Goal: Task Accomplishment & Management: Manage account settings

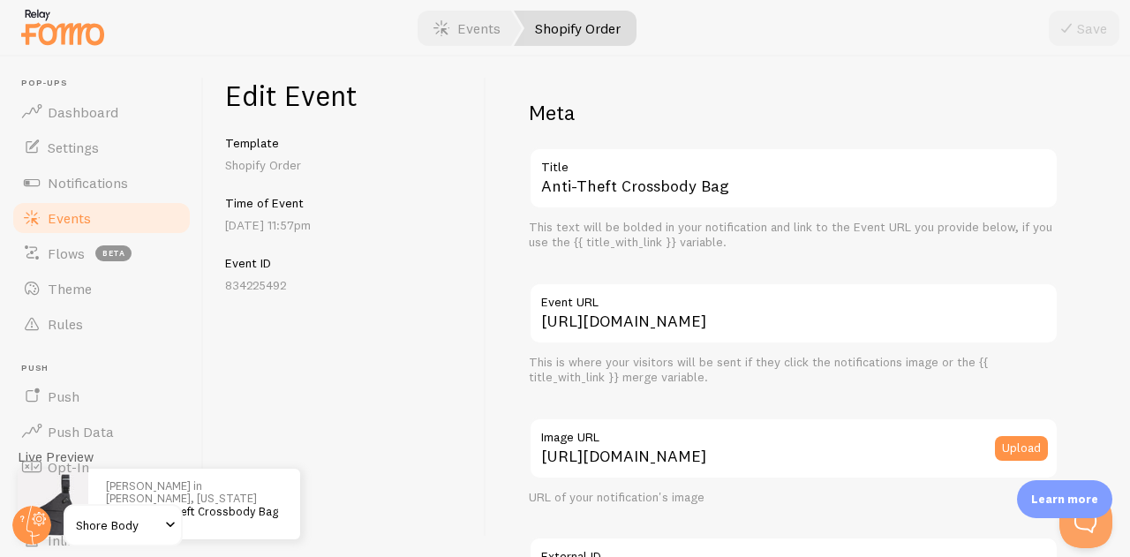
click at [253, 478] on div "[PERSON_NAME] in [PERSON_NAME], [US_STATE] bought Anti-Theft Crossbody Bag abou…" at bounding box center [194, 504] width 212 height 71
click at [164, 517] on span at bounding box center [170, 525] width 21 height 21
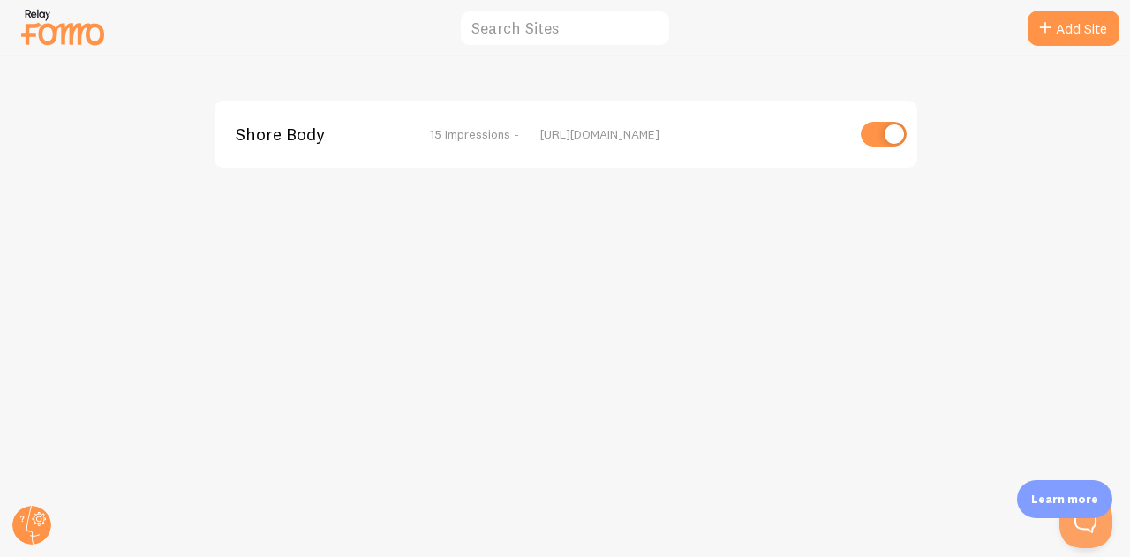
click at [459, 119] on div "Shore Body 15 Impressions - [URL][DOMAIN_NAME]" at bounding box center [566, 134] width 703 height 67
click at [452, 138] on span "15 Impressions -" at bounding box center [474, 134] width 89 height 16
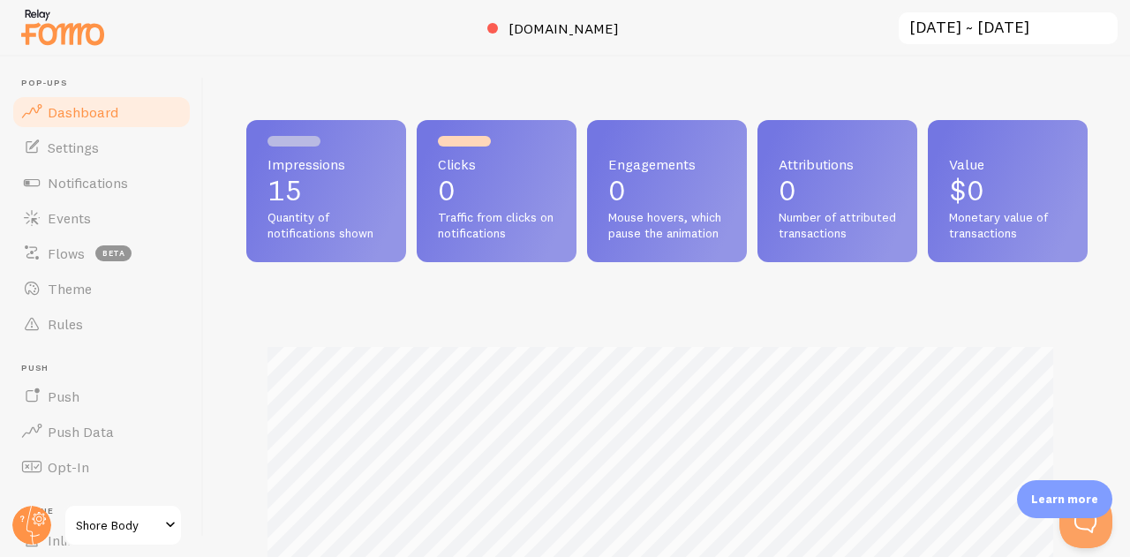
scroll to position [465, 828]
click at [359, 210] on span "Quantity of notifications shown" at bounding box center [326, 225] width 117 height 31
click at [307, 199] on p "15" at bounding box center [326, 191] width 117 height 28
click at [294, 193] on p "15" at bounding box center [326, 191] width 117 height 28
click at [522, 27] on span "[DOMAIN_NAME]" at bounding box center [564, 28] width 110 height 18
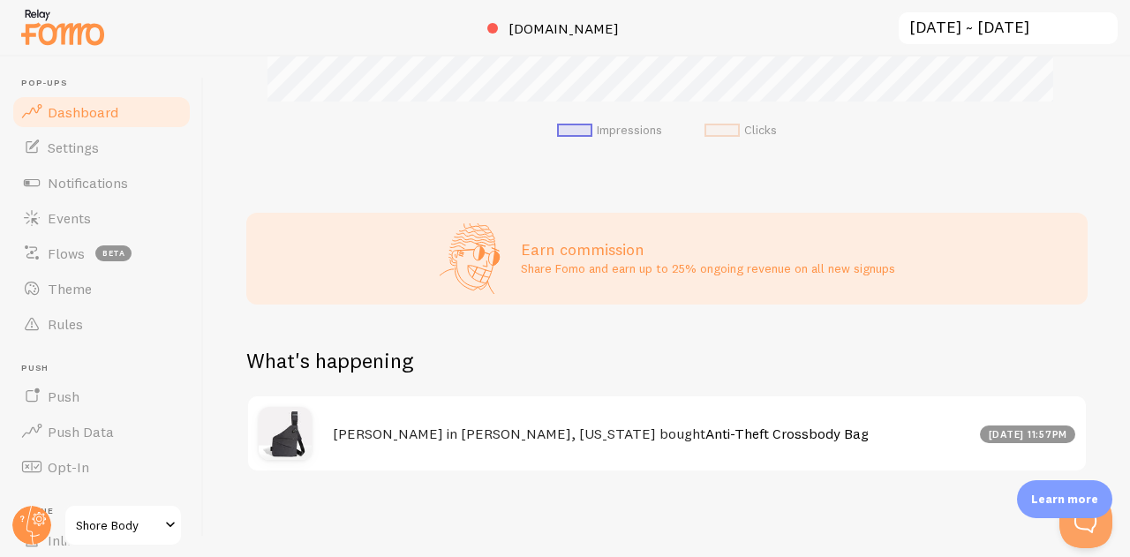
scroll to position [752, 0]
click at [980, 435] on div "[DATE] 11:57pm" at bounding box center [1027, 435] width 95 height 18
click at [99, 435] on span "Push Data" at bounding box center [81, 432] width 66 height 18
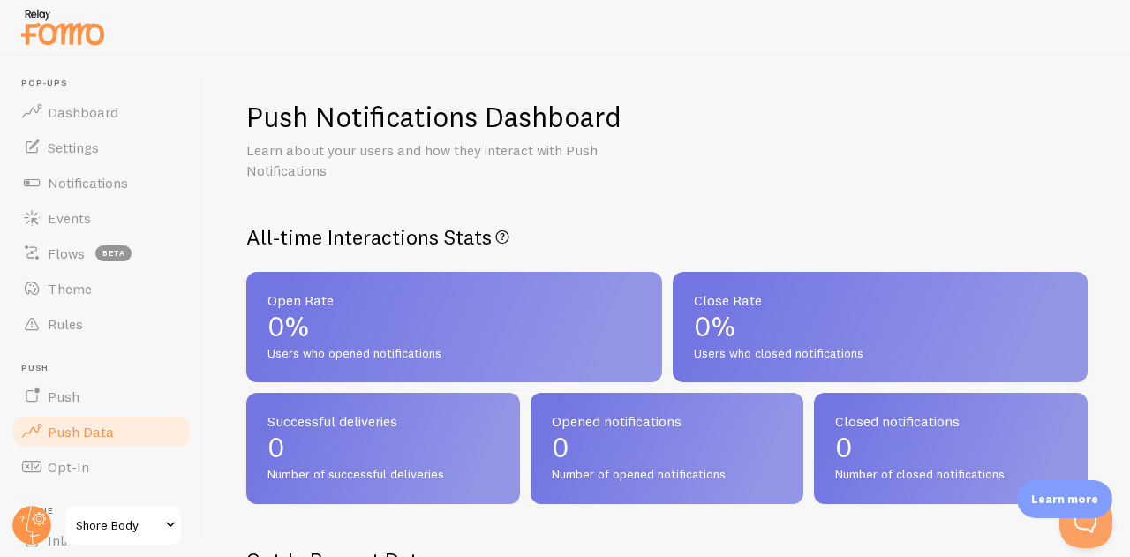
click at [101, 386] on link "Push" at bounding box center [102, 396] width 182 height 35
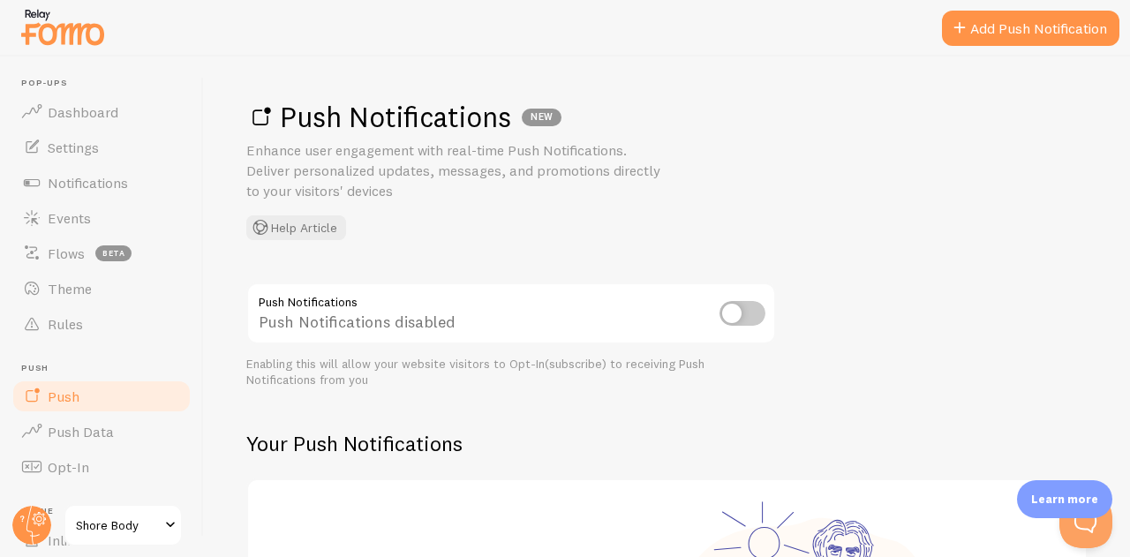
click at [79, 315] on span "Rules" at bounding box center [65, 324] width 35 height 18
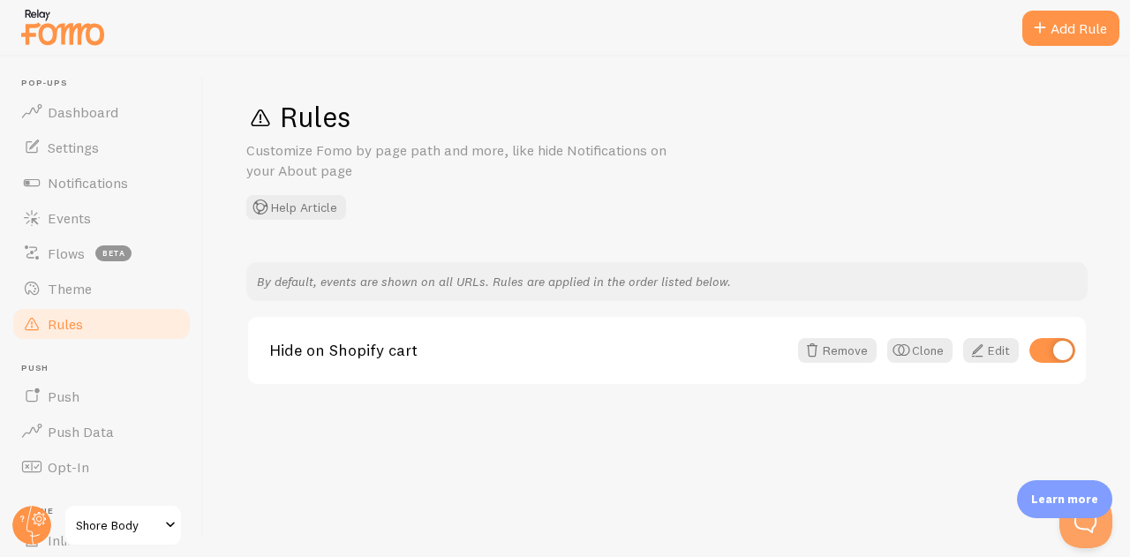
click at [79, 289] on span "Theme" at bounding box center [70, 289] width 44 height 18
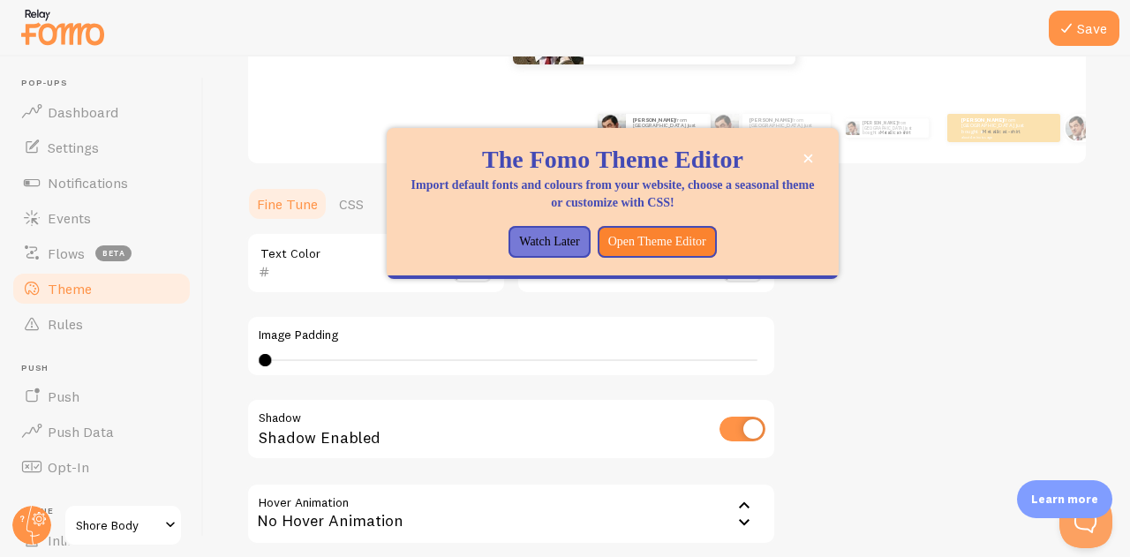
scroll to position [299, 0]
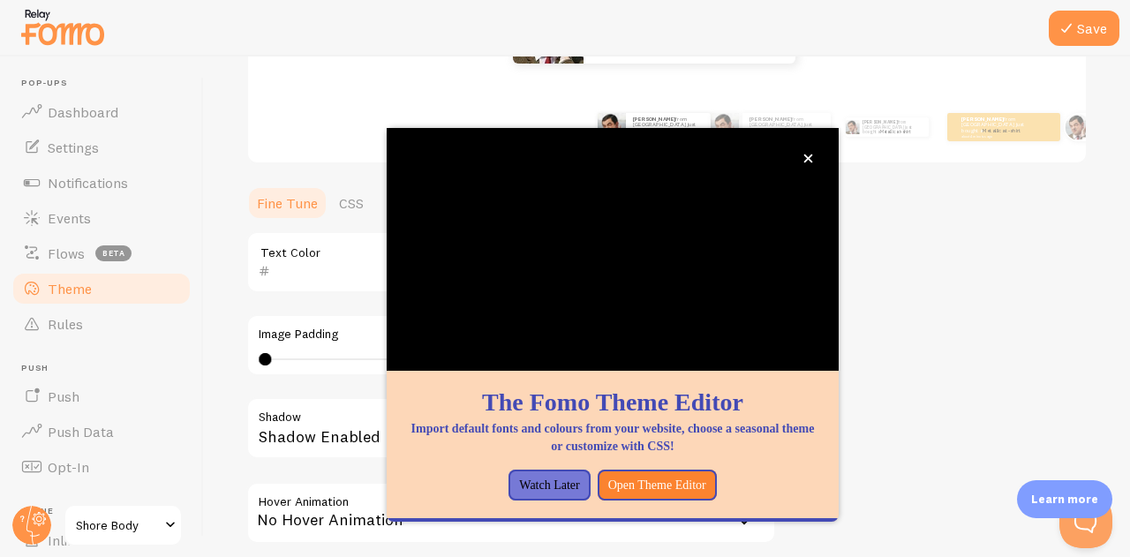
click at [1006, 227] on div "Theme Choose a theme for your notifications Classic [PERSON_NAME] from [GEOGRAP…" at bounding box center [667, 219] width 842 height 838
click at [551, 486] on button "Watch Later" at bounding box center [549, 486] width 81 height 32
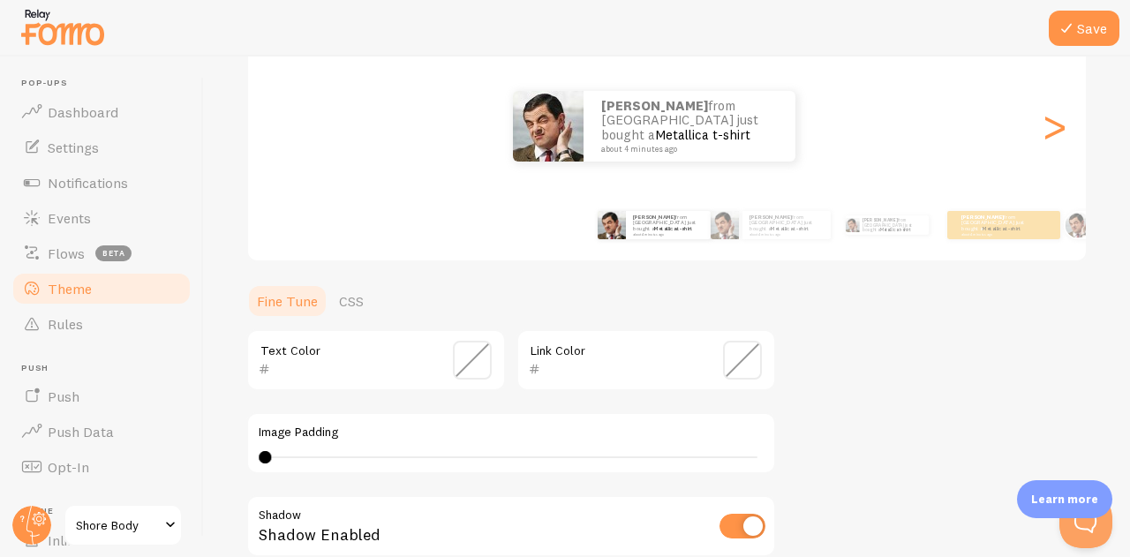
scroll to position [200, 0]
click at [1078, 497] on p "Learn more" at bounding box center [1064, 499] width 67 height 17
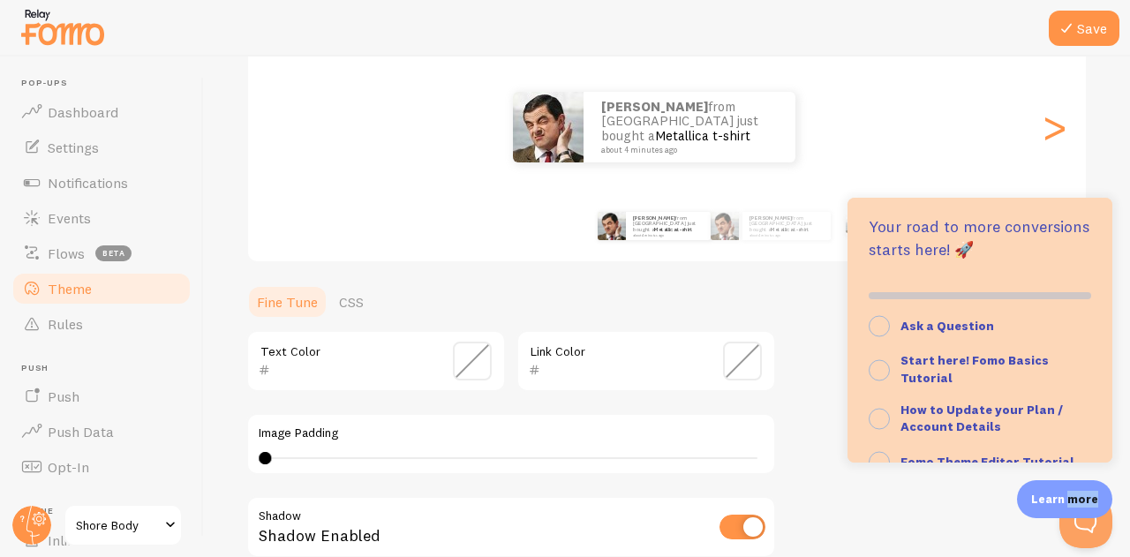
click at [1078, 497] on p "Learn more" at bounding box center [1064, 499] width 67 height 17
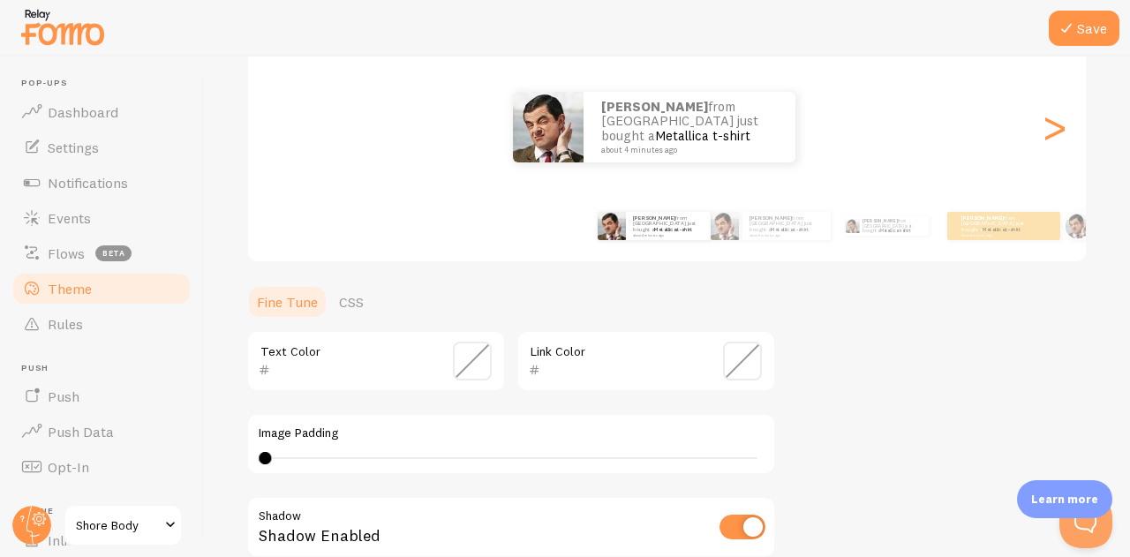
click at [1090, 552] on div "Save Theme Choose a theme for your notifications Classic [PERSON_NAME] from [GE…" at bounding box center [667, 307] width 926 height 501
click at [1087, 530] on button "Open Beacon popover" at bounding box center [1086, 521] width 53 height 53
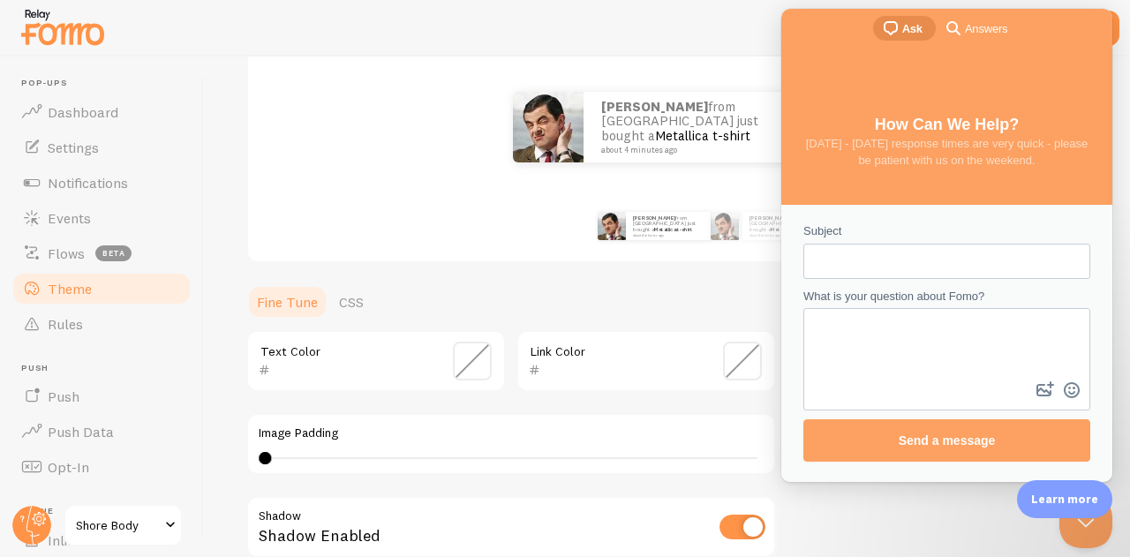
scroll to position [0, 0]
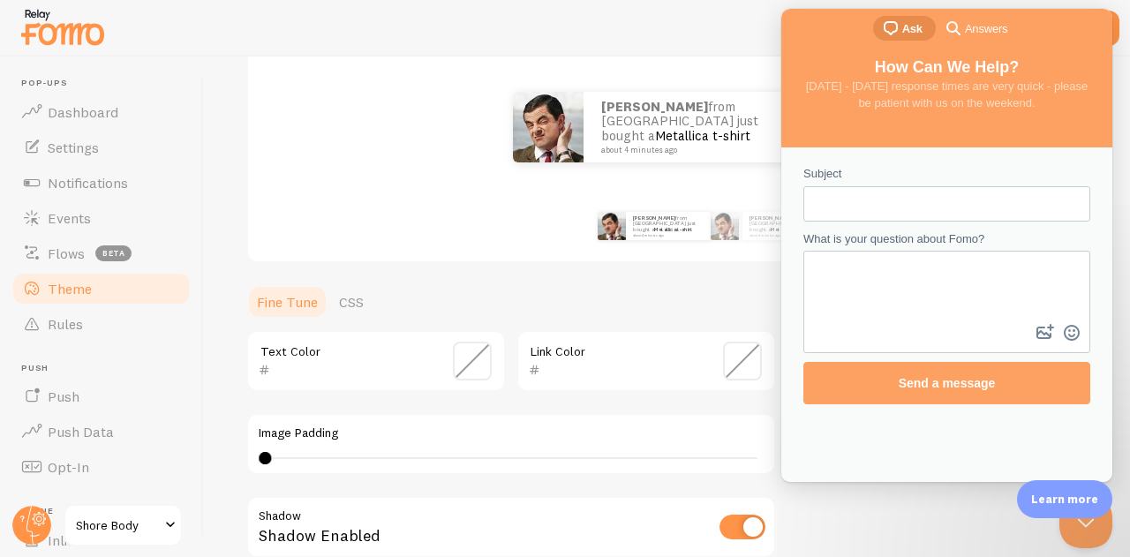
click at [723, 322] on section "Fine Tune CSS Text Color Link Color Image Padding 0 0 - undefined Shadow Shadow…" at bounding box center [511, 510] width 530 height 452
click at [1079, 531] on button "Close Beacon popover" at bounding box center [1086, 521] width 53 height 53
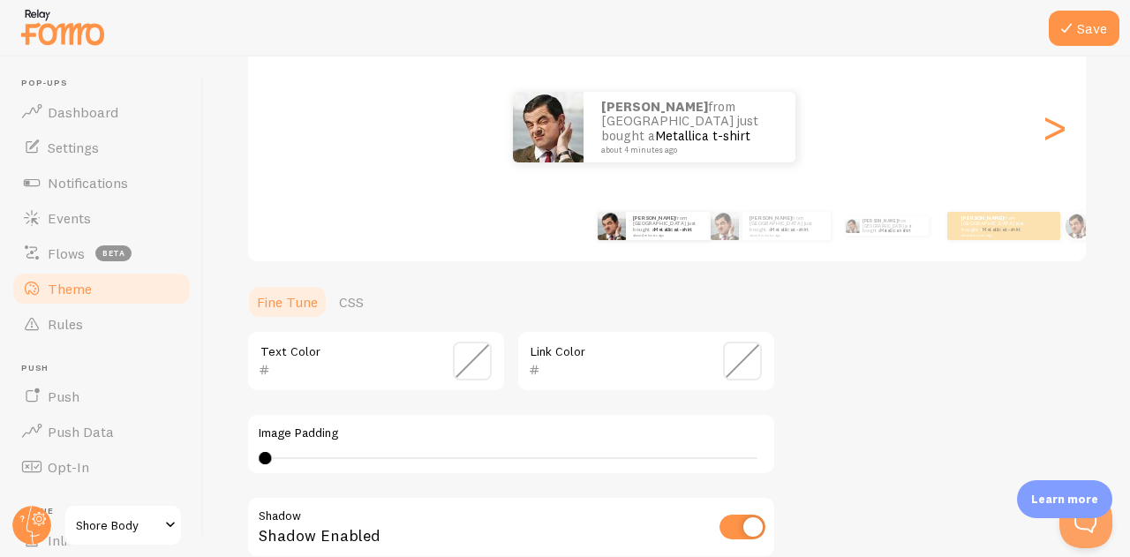
click at [696, 146] on small "about 4 minutes ago" at bounding box center [686, 150] width 171 height 9
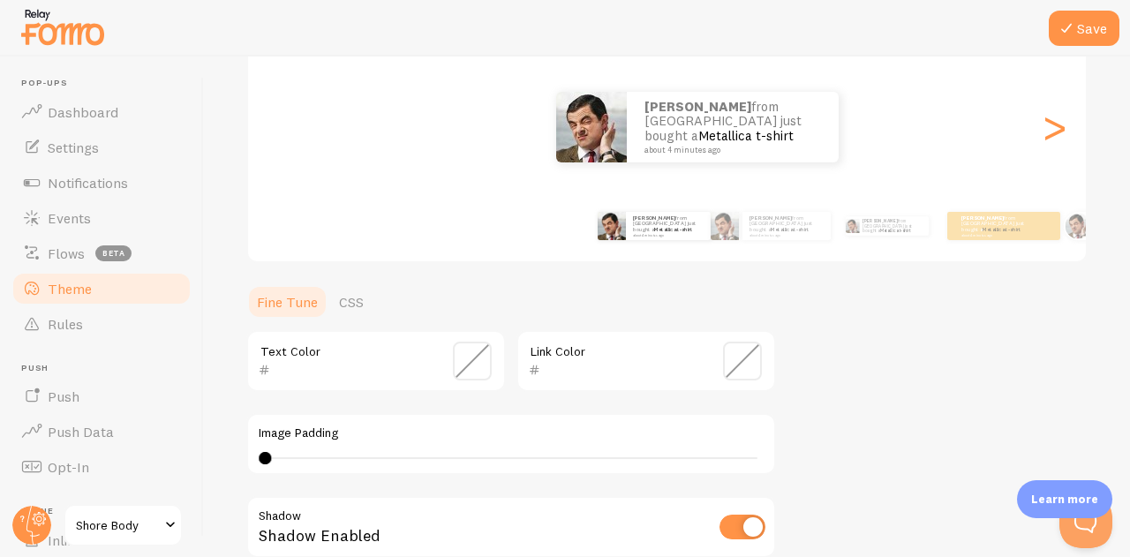
click at [784, 182] on div "[PERSON_NAME] from [GEOGRAPHIC_DATA] just bought a Metallica t-shirt about 4 mi…" at bounding box center [710, 127] width 838 height 127
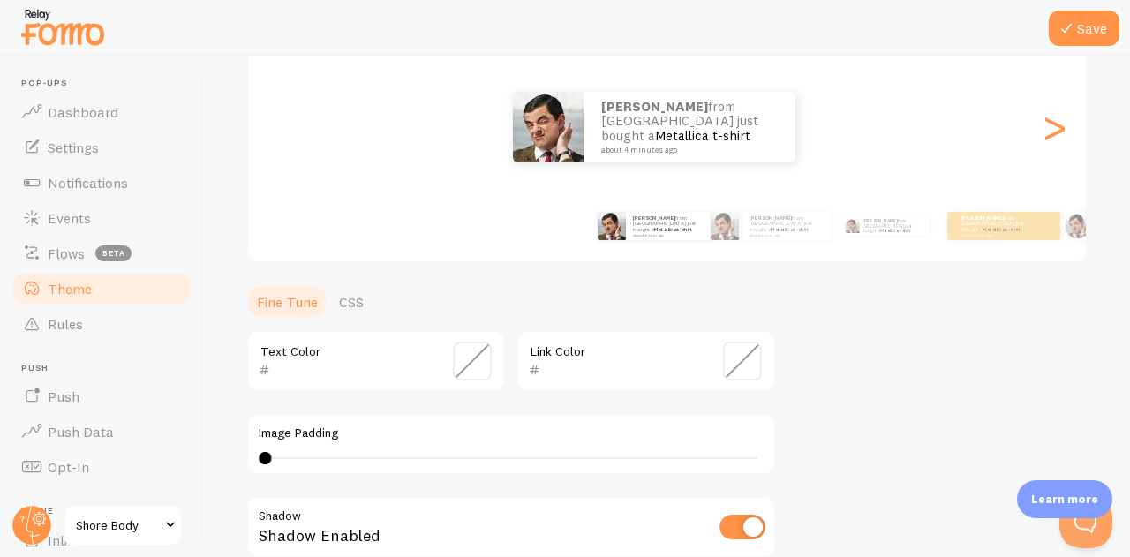
click at [743, 220] on div "[PERSON_NAME] from [GEOGRAPHIC_DATA] just bought a Metallica t-shirt about 4 mi…" at bounding box center [787, 226] width 88 height 28
click at [744, 223] on div "[PERSON_NAME] from [GEOGRAPHIC_DATA] just bought a Metallica t-shirt about 4 mi…" at bounding box center [787, 226] width 88 height 28
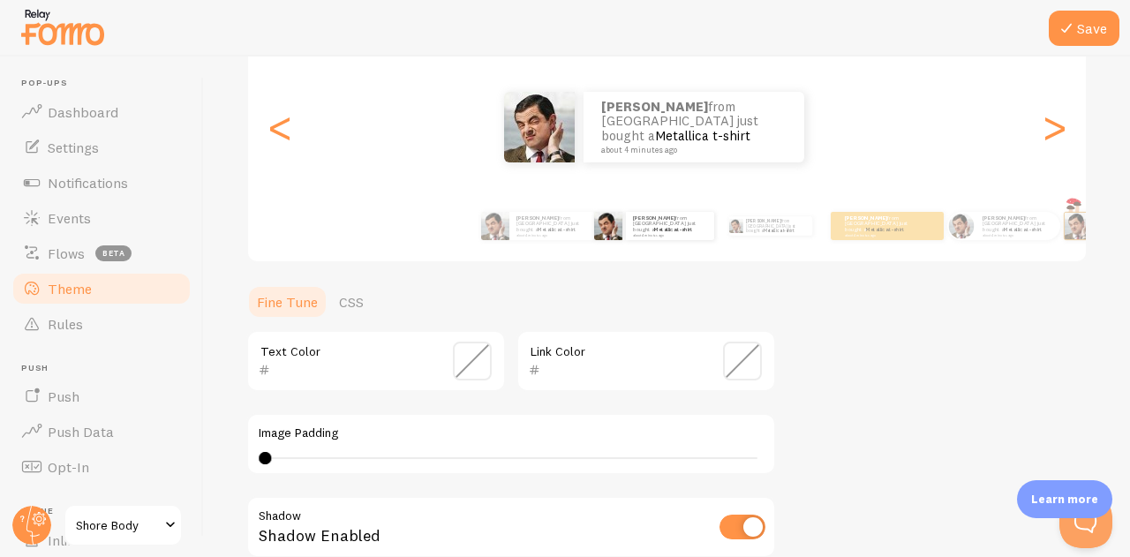
click at [570, 243] on div "[PERSON_NAME] from [GEOGRAPHIC_DATA] just bought a Metallica t-shirt about 4 mi…" at bounding box center [538, 225] width 102 height 49
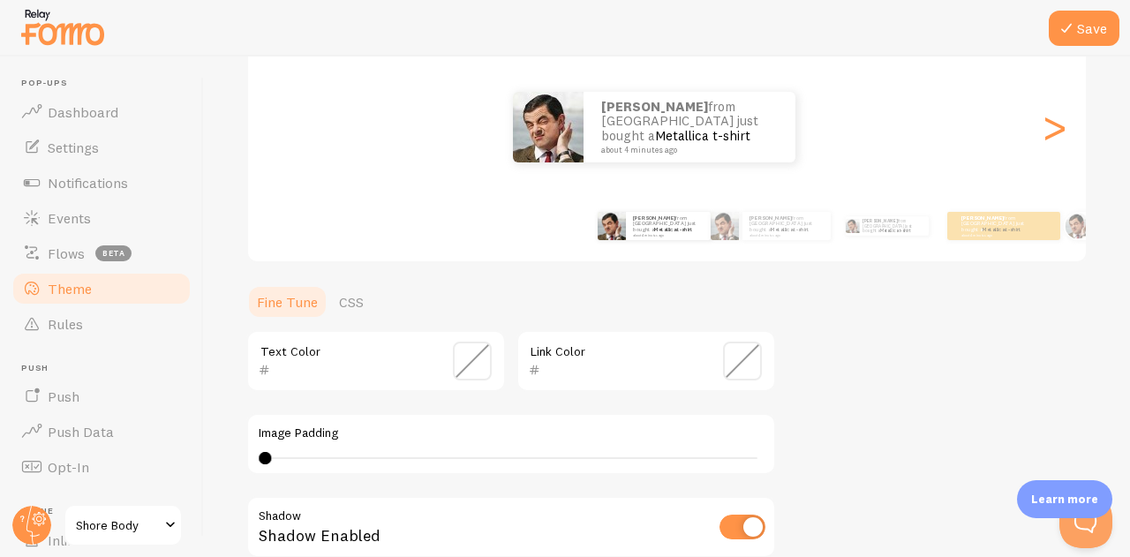
click at [855, 230] on img at bounding box center [853, 226] width 14 height 14
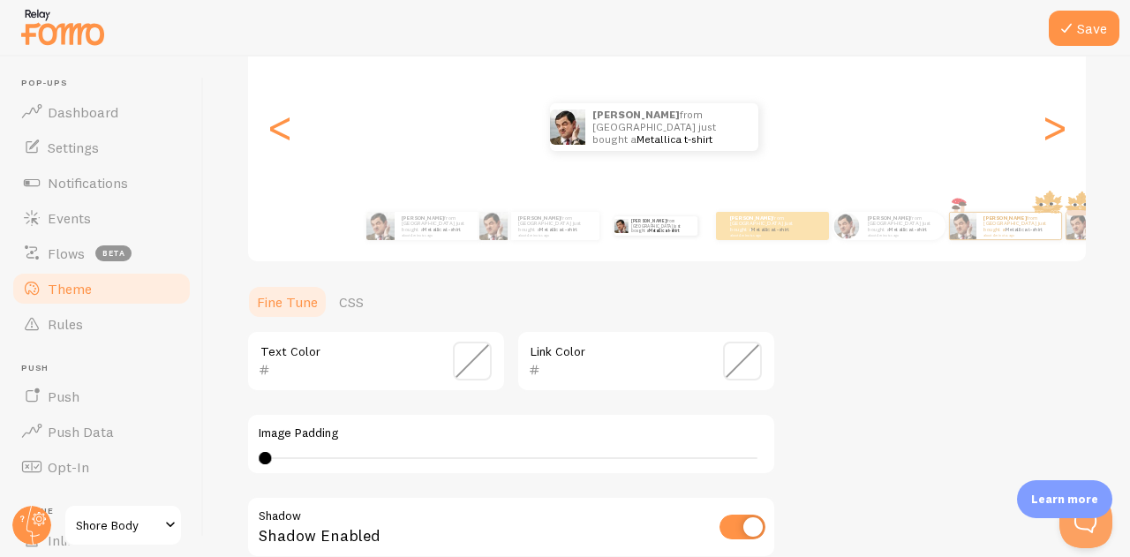
click at [887, 234] on div "[PERSON_NAME] from [GEOGRAPHIC_DATA] just bought a Metallica t-shirt about 4 mi…" at bounding box center [903, 226] width 85 height 28
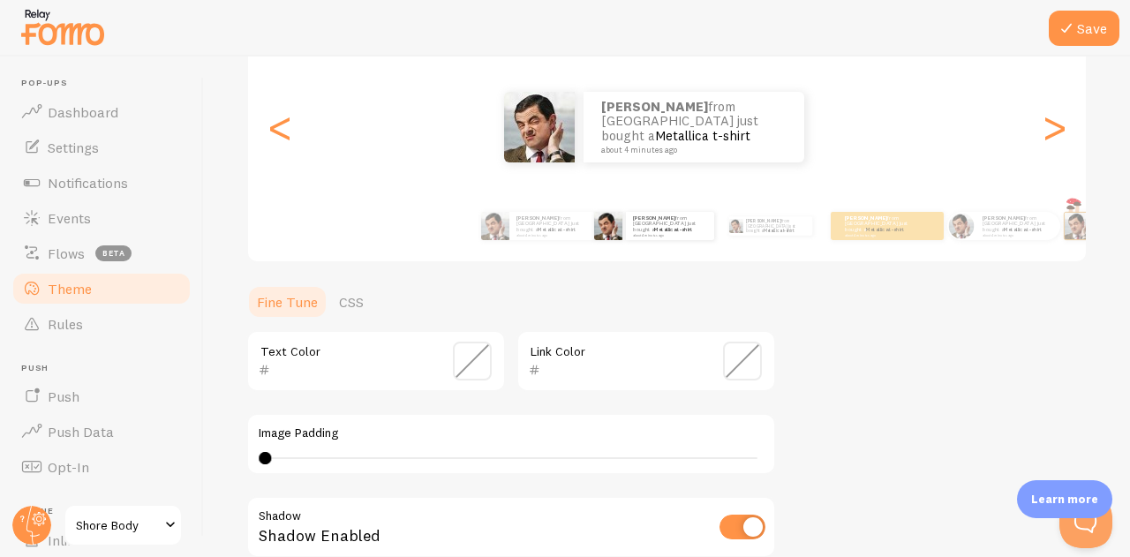
click at [864, 237] on div "[PERSON_NAME] from [GEOGRAPHIC_DATA] just bought a Metallica t-shirt about 4 mi…" at bounding box center [887, 226] width 113 height 28
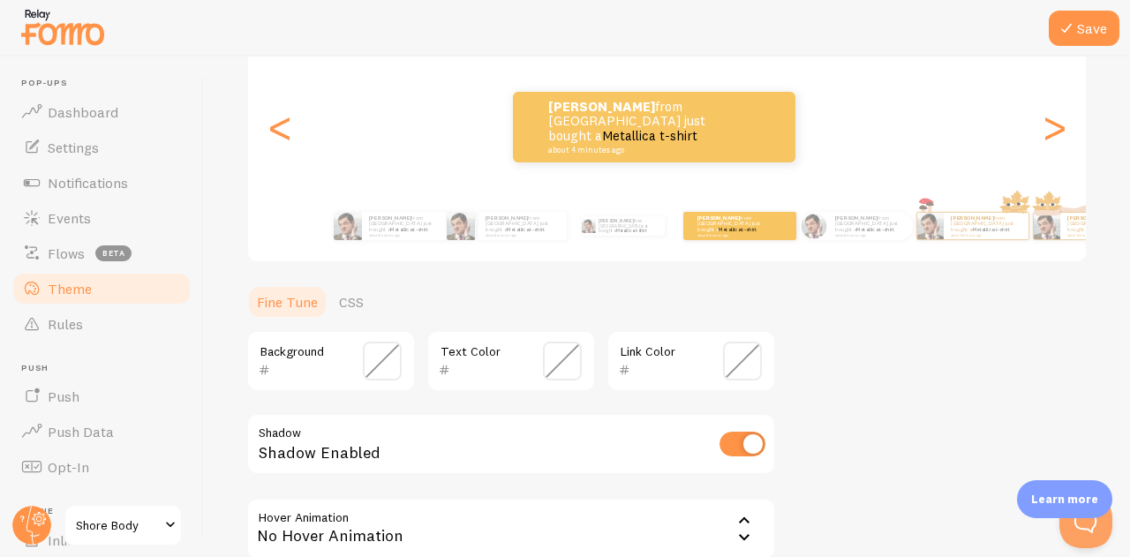
click at [714, 217] on div "[PERSON_NAME] from [GEOGRAPHIC_DATA] just bought a Metallica t-shirt about 4 mi…" at bounding box center [740, 226] width 113 height 28
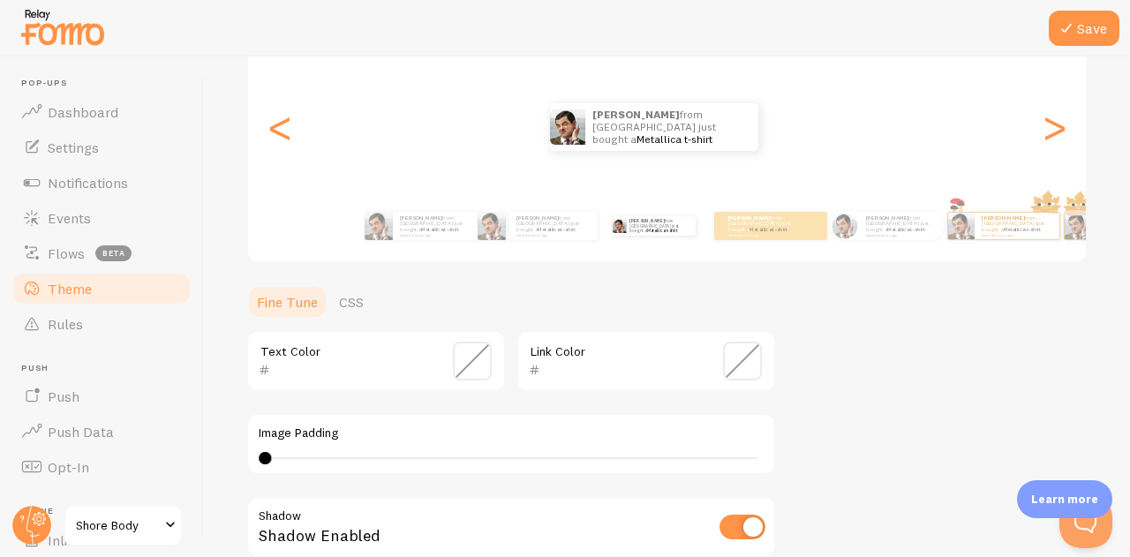
click at [756, 240] on div "[PERSON_NAME] from [GEOGRAPHIC_DATA] just bought a Metallica t-shirt about 4 mi…" at bounding box center [771, 225] width 102 height 49
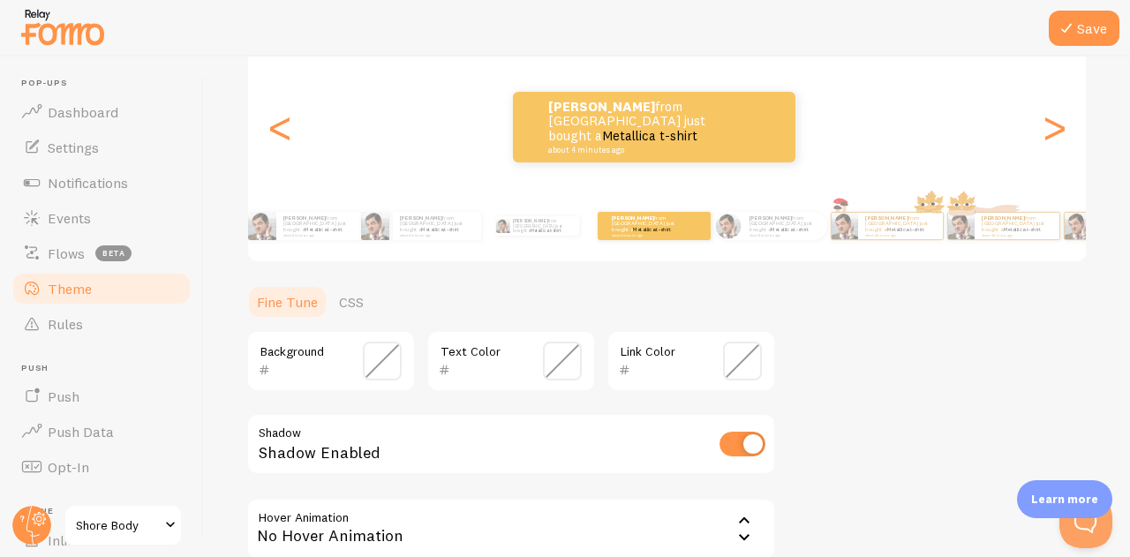
scroll to position [49, 0]
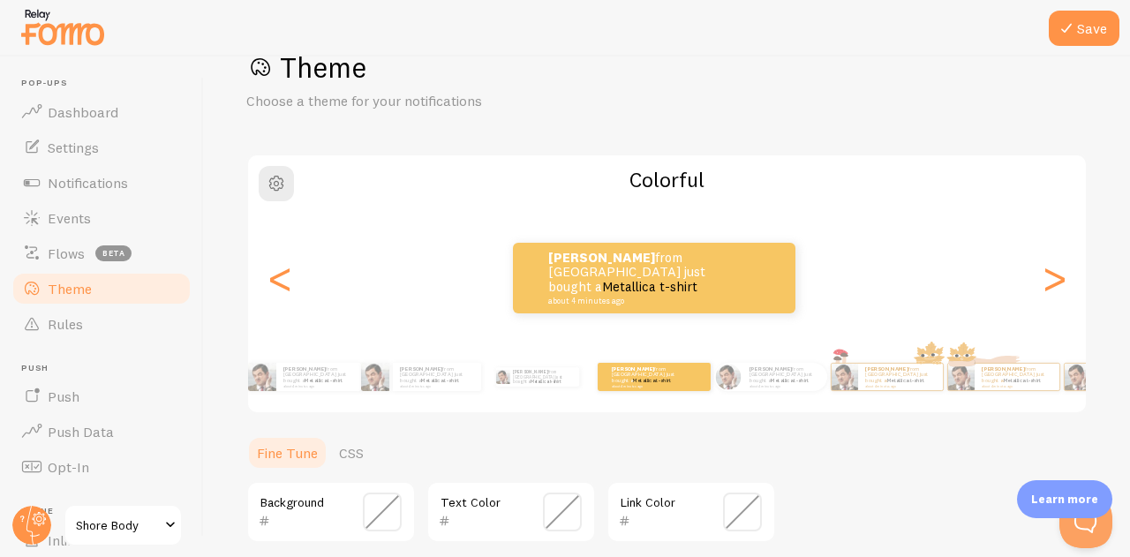
click at [766, 389] on div "[PERSON_NAME] from [GEOGRAPHIC_DATA] just bought a Metallica t-shirt about 4 mi…" at bounding box center [785, 377] width 85 height 28
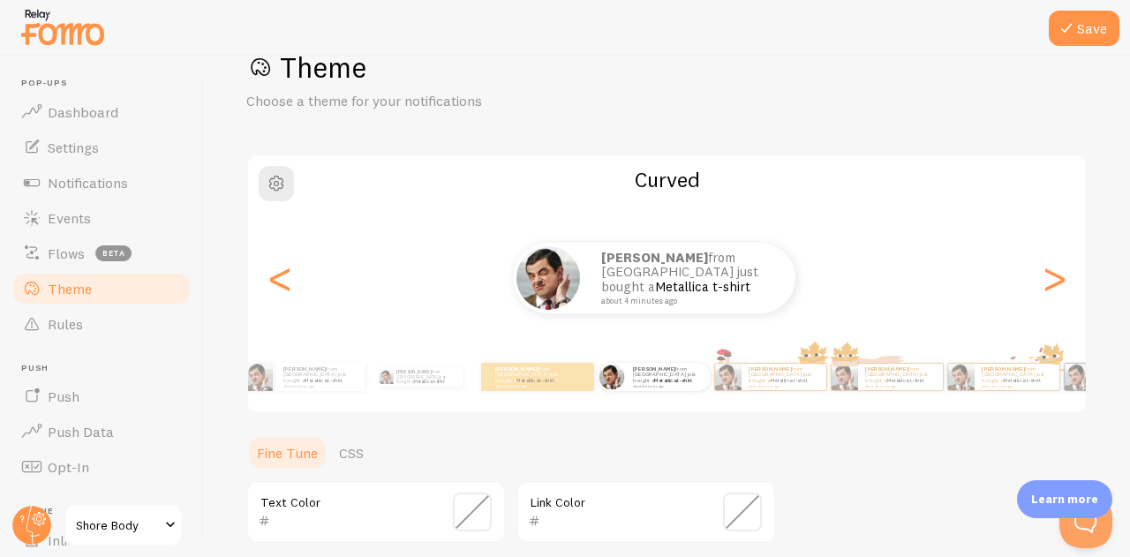
click at [788, 384] on small "about 4 minutes ago" at bounding box center [783, 386] width 69 height 4
type input "0"
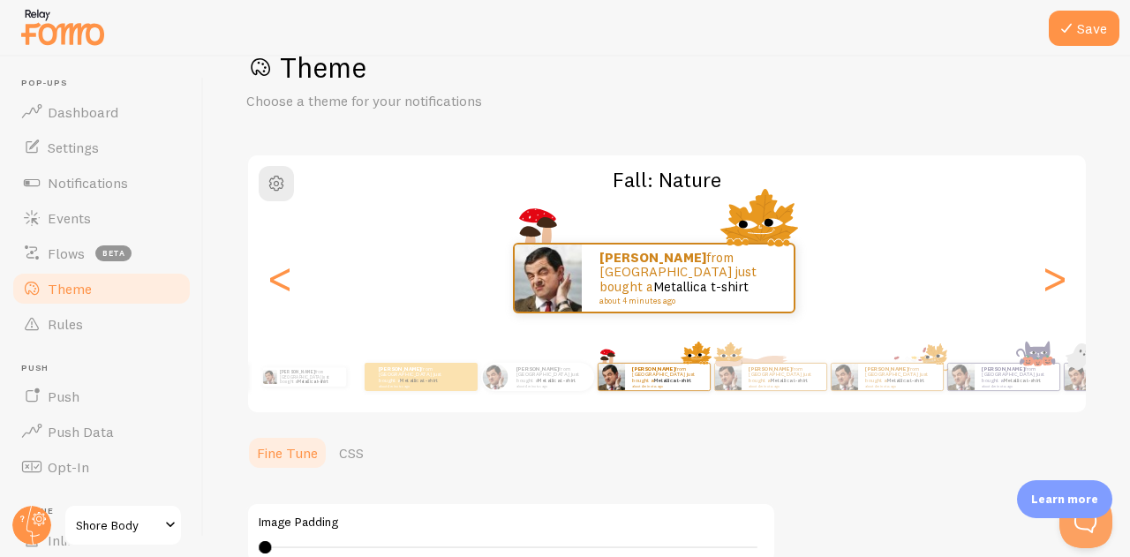
click at [769, 384] on small "about 4 minutes ago" at bounding box center [783, 386] width 69 height 4
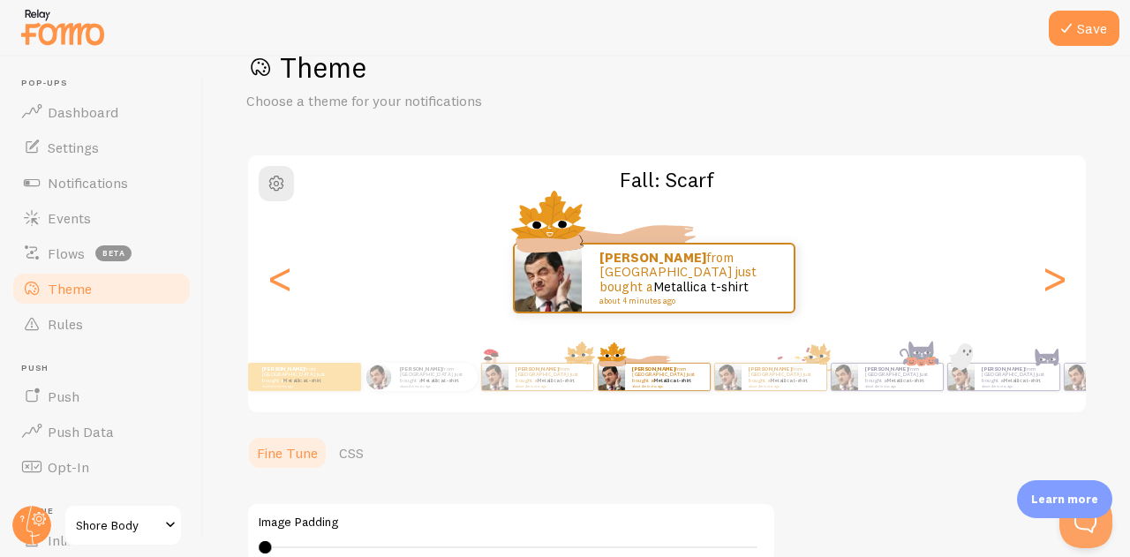
click at [775, 385] on div "[PERSON_NAME] from [GEOGRAPHIC_DATA] just bought a Metallica t-shirt about 4 mi…" at bounding box center [784, 377] width 85 height 26
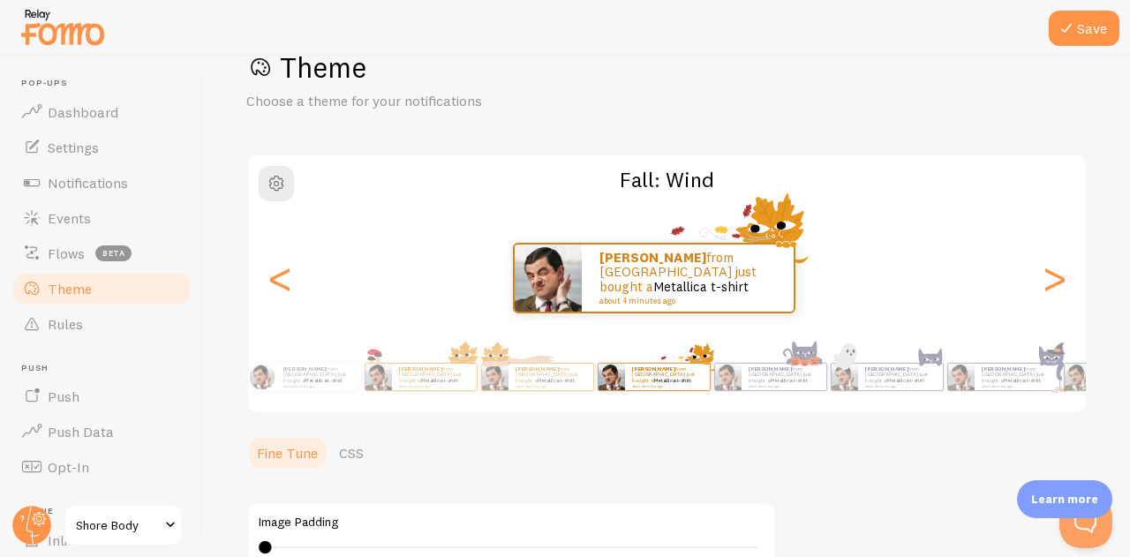
click at [787, 377] on link "Metallica t-shirt" at bounding box center [790, 380] width 38 height 7
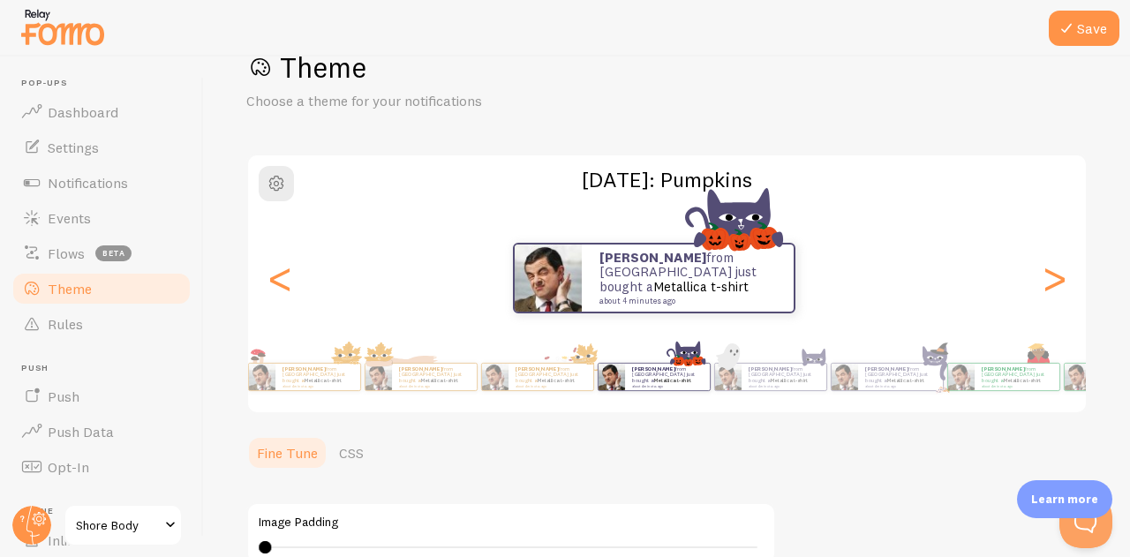
click at [787, 377] on link "Metallica t-shirt" at bounding box center [790, 380] width 38 height 7
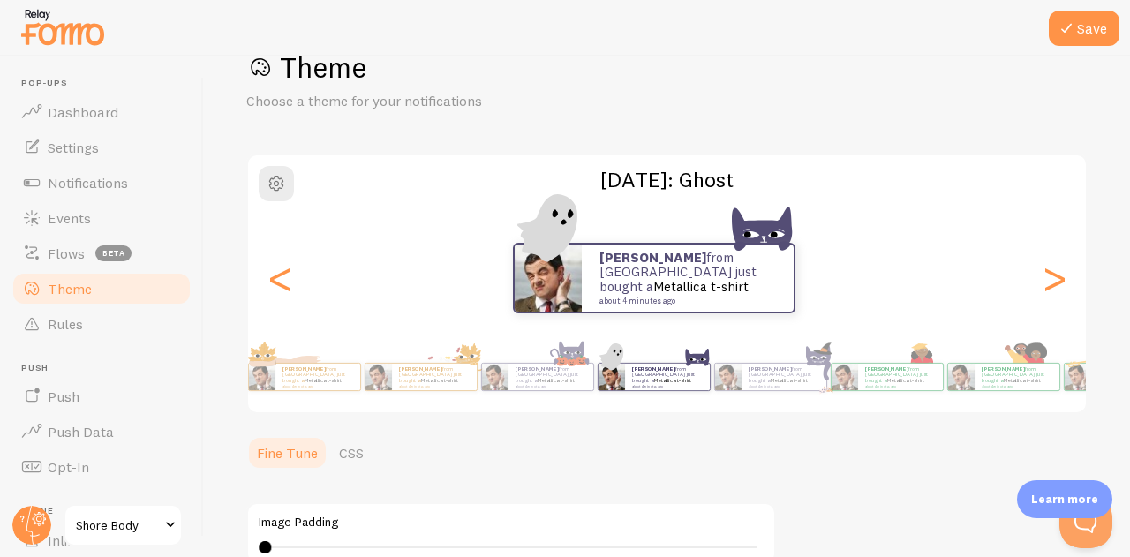
click at [828, 397] on div "[PERSON_NAME] from [GEOGRAPHIC_DATA] just bought a Metallica t-shirt about 4 mi…" at bounding box center [667, 377] width 951 height 71
click at [814, 392] on div "[PERSON_NAME] from [GEOGRAPHIC_DATA] just bought a Metallica t-shirt about 4 mi…" at bounding box center [771, 376] width 102 height 49
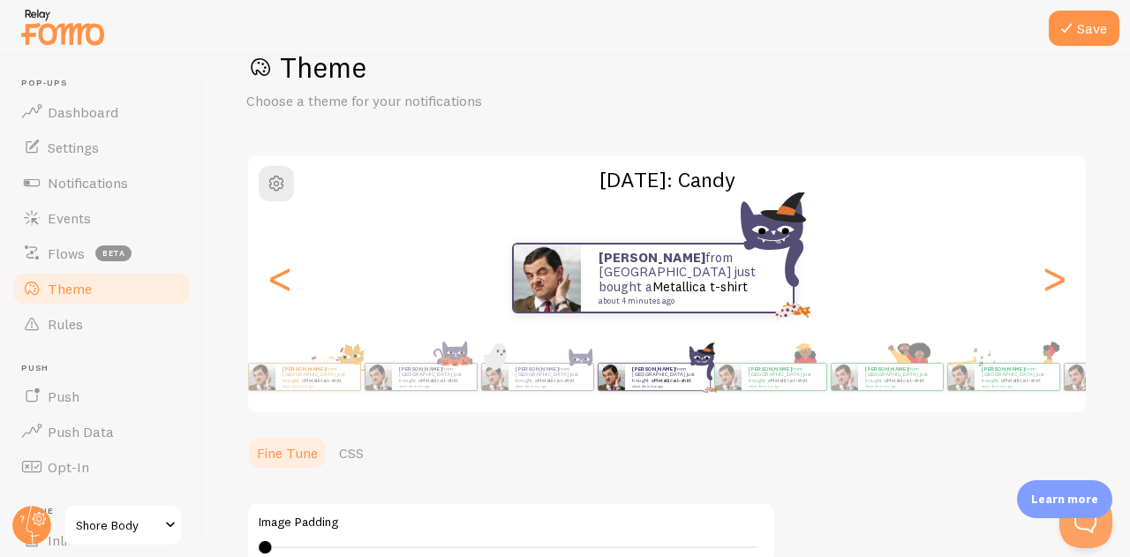
click at [1044, 283] on div ">" at bounding box center [1054, 278] width 21 height 127
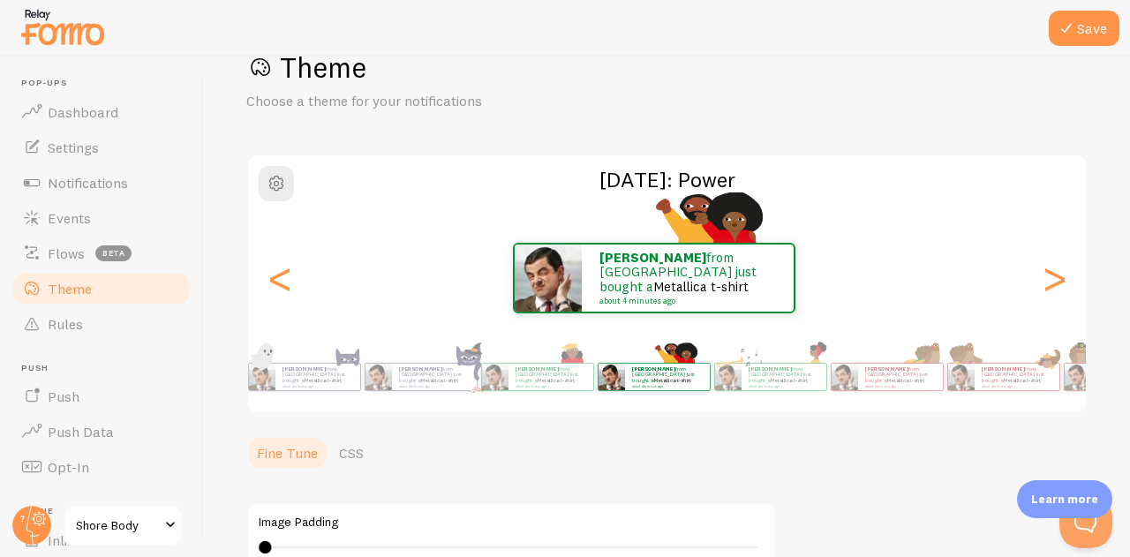
click at [1044, 283] on div ">" at bounding box center [1054, 278] width 21 height 127
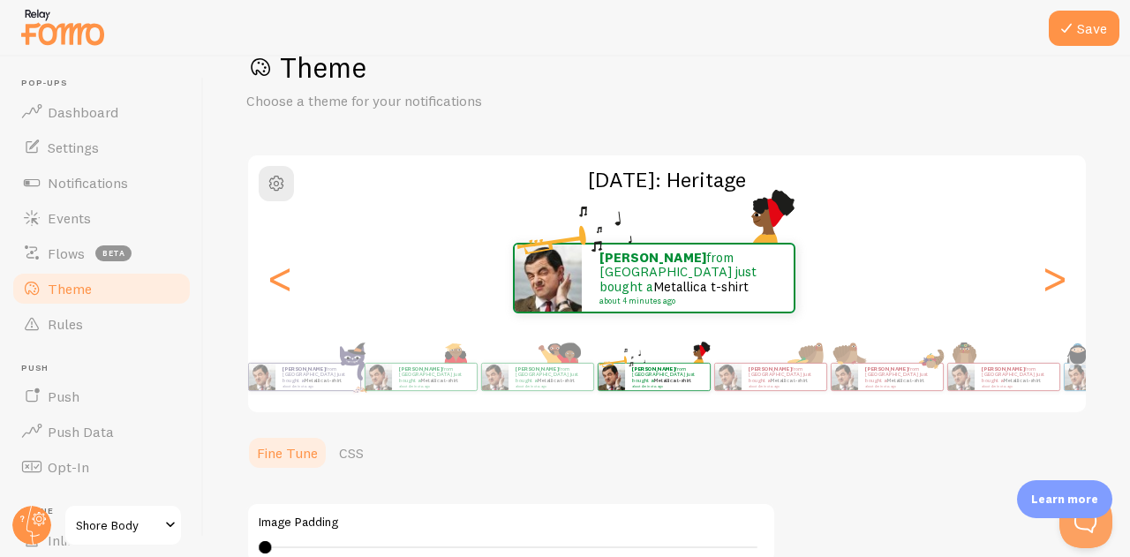
click at [1044, 283] on div ">" at bounding box center [1054, 278] width 21 height 127
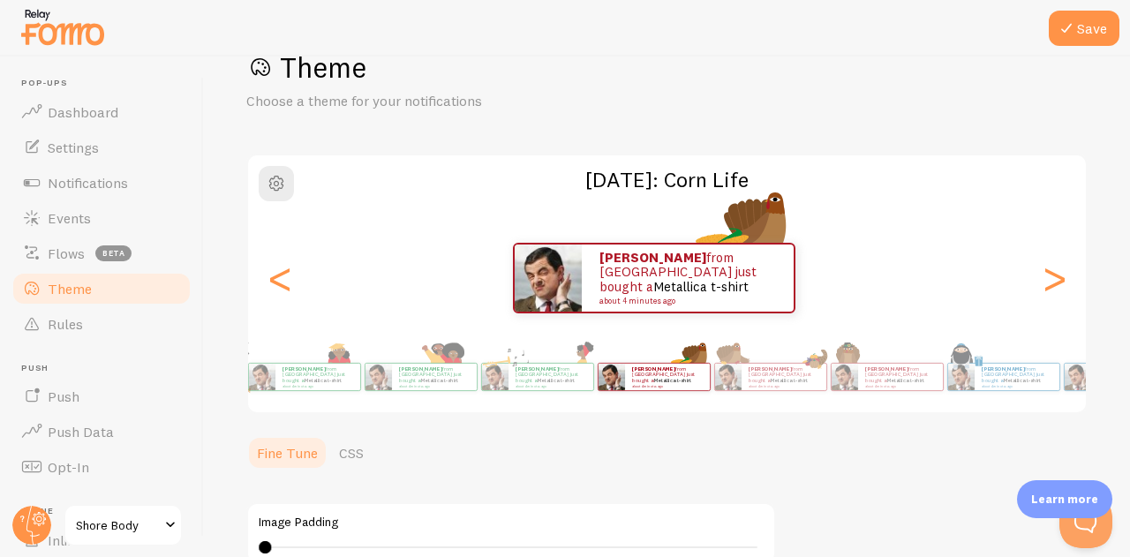
click at [1044, 283] on div ">" at bounding box center [1054, 278] width 21 height 127
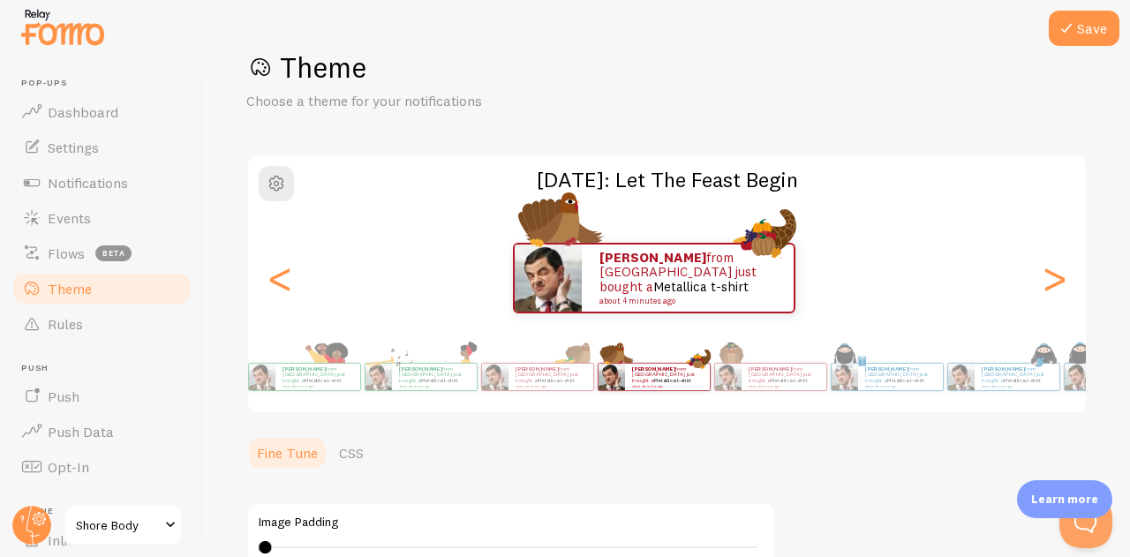
click at [1044, 283] on div ">" at bounding box center [1054, 278] width 21 height 127
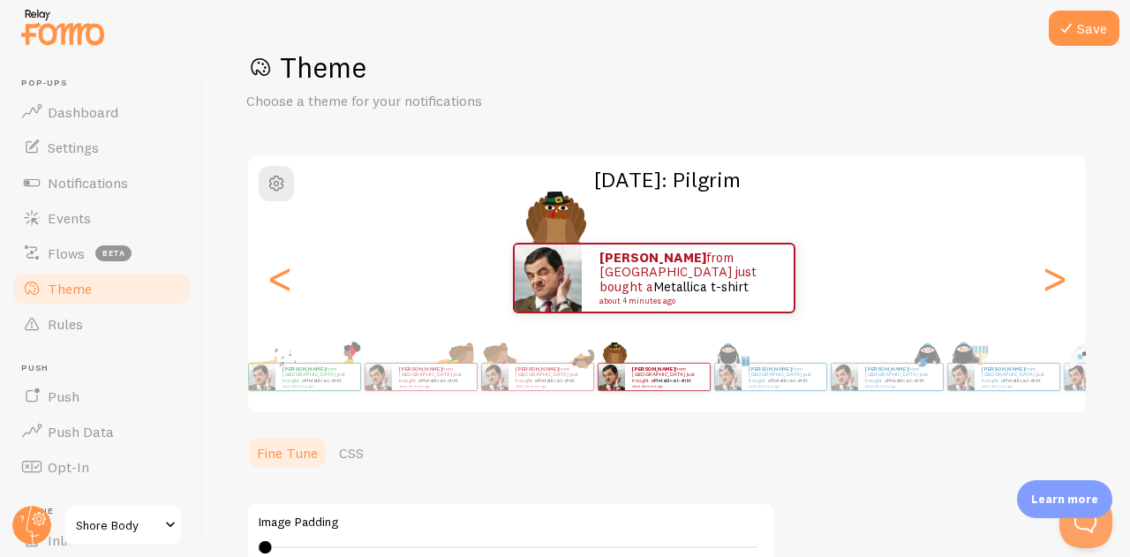
click at [1044, 283] on div ">" at bounding box center [1054, 278] width 21 height 127
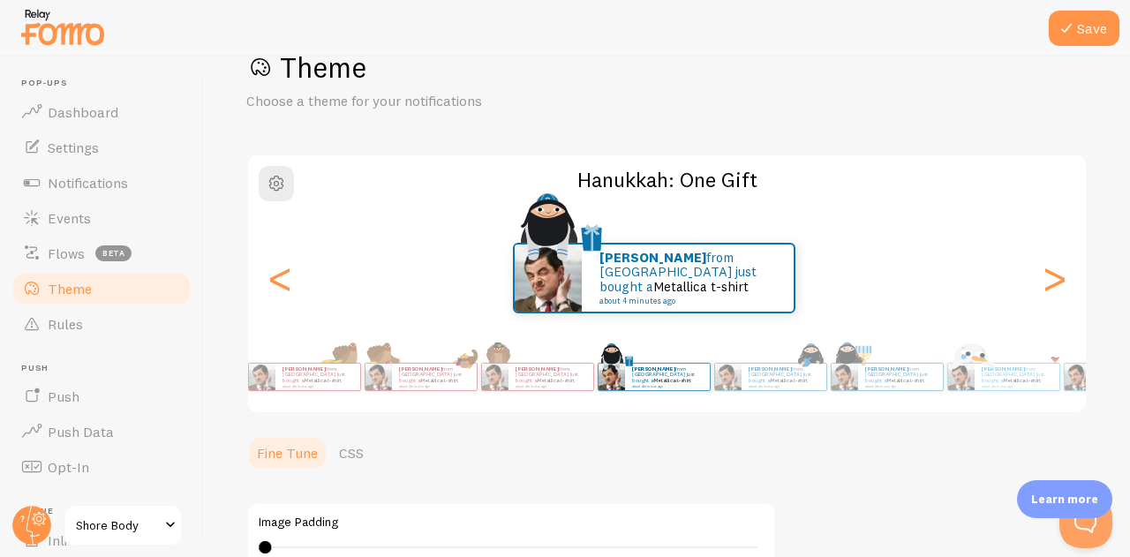
click at [1044, 283] on div ">" at bounding box center [1054, 278] width 21 height 127
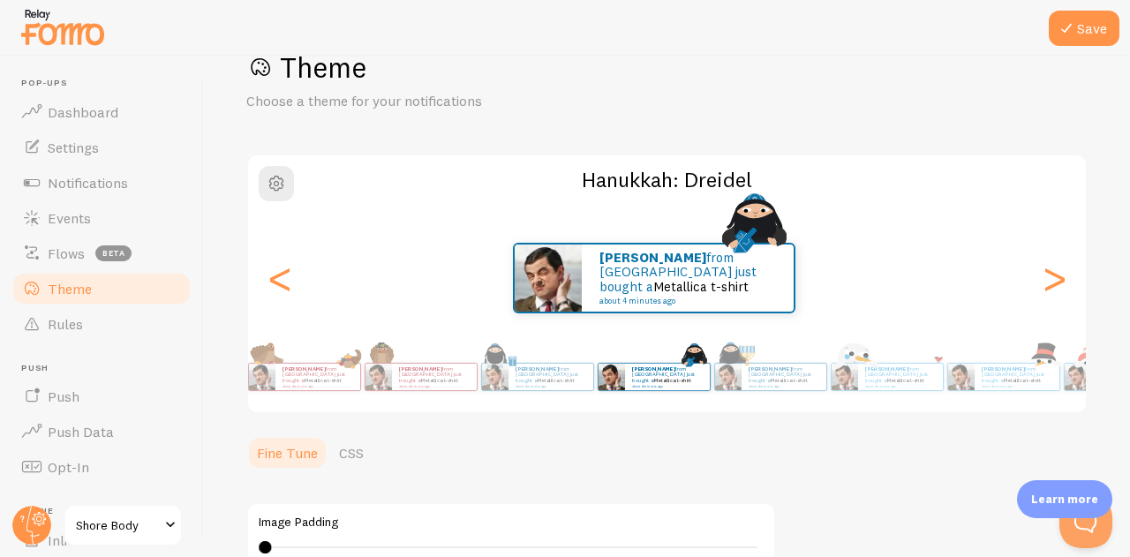
click at [1044, 283] on div ">" at bounding box center [1054, 278] width 21 height 127
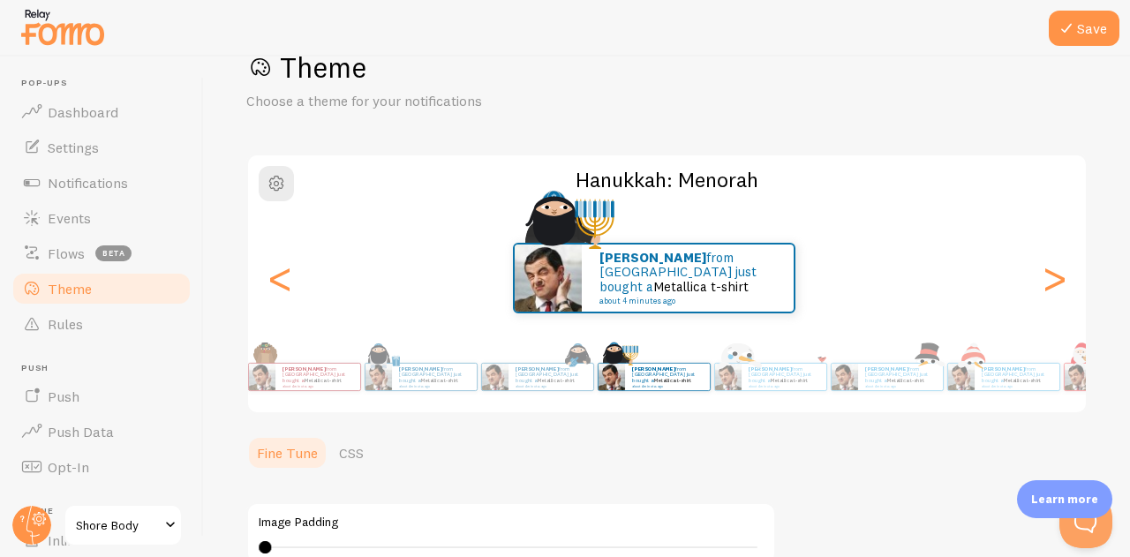
click at [1044, 283] on div ">" at bounding box center [1054, 278] width 21 height 127
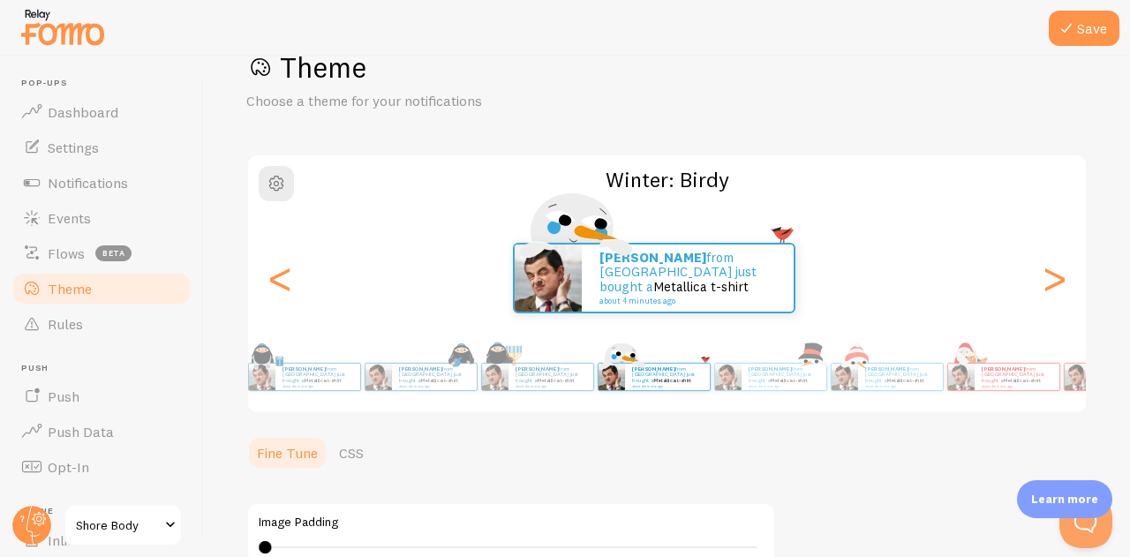
click at [1044, 283] on div ">" at bounding box center [1054, 278] width 21 height 127
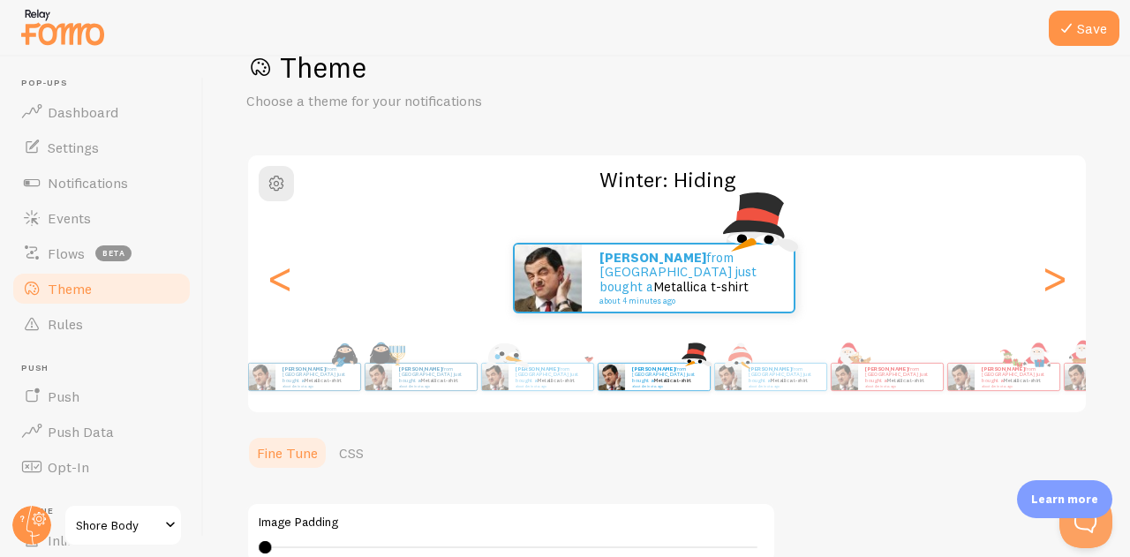
click at [1044, 283] on div ">" at bounding box center [1054, 278] width 21 height 127
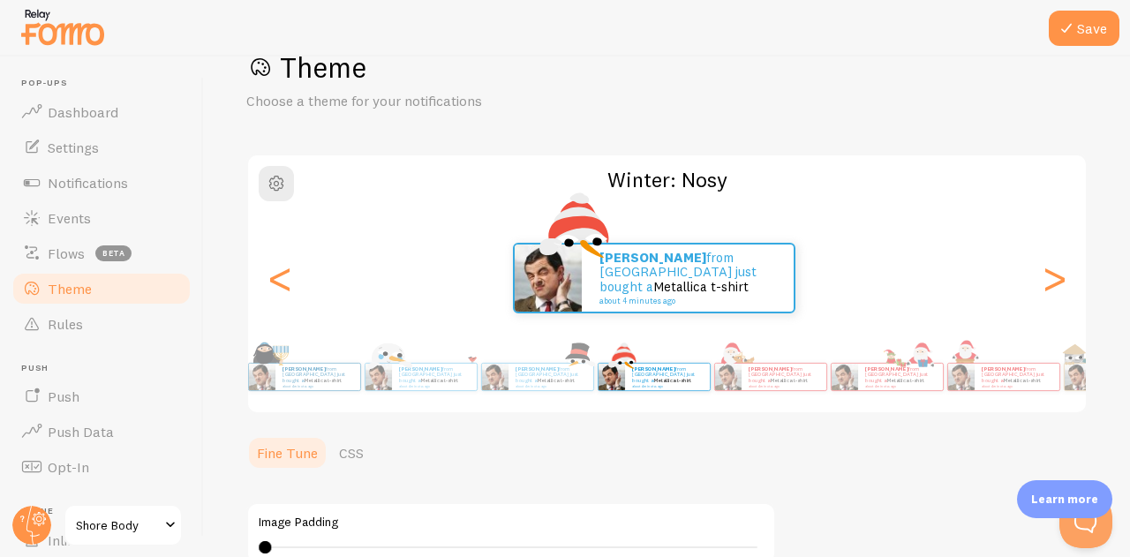
click at [1044, 283] on div ">" at bounding box center [1054, 278] width 21 height 127
